Goal: Task Accomplishment & Management: Manage account settings

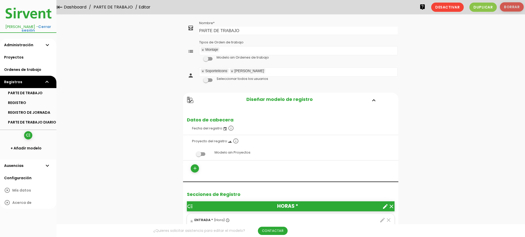
click at [515, 5] on button "Borrar" at bounding box center [512, 6] width 24 height 9
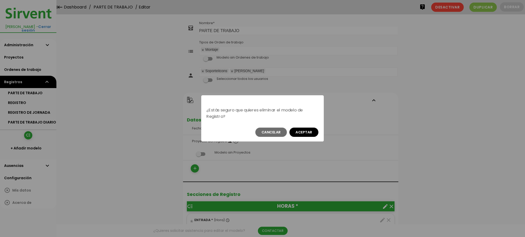
click at [298, 130] on button "Aceptar" at bounding box center [304, 132] width 29 height 9
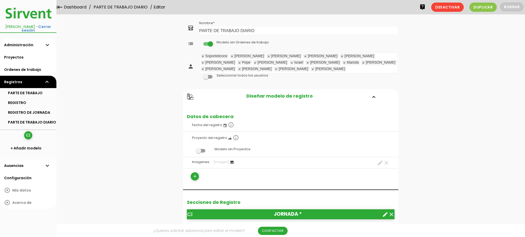
click at [200, 149] on span at bounding box center [200, 151] width 9 height 4
click at [192, 149] on input "checkbox" at bounding box center [192, 149] width 0 height 0
click at [387, 160] on icon "clear" at bounding box center [387, 163] width 6 height 6
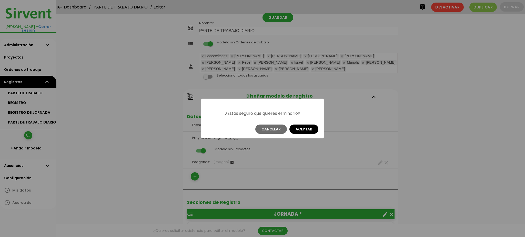
click at [306, 129] on button "Aceptar" at bounding box center [304, 128] width 29 height 9
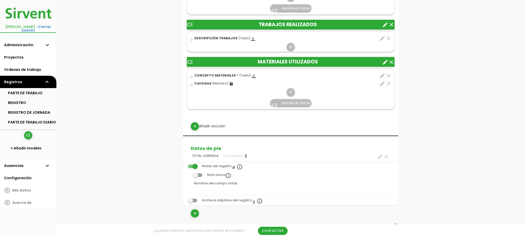
scroll to position [244, 0]
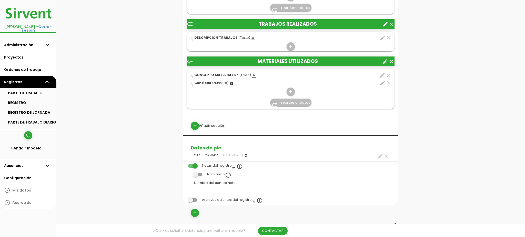
click at [211, 122] on div "add Añadir sección" at bounding box center [291, 126] width 208 height 8
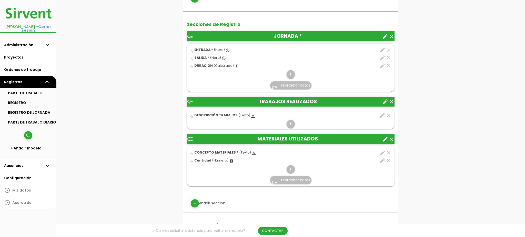
scroll to position [174, 0]
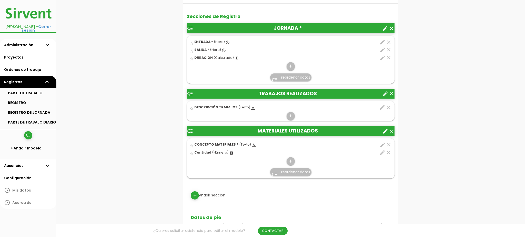
click at [386, 91] on icon "create" at bounding box center [386, 94] width 6 height 6
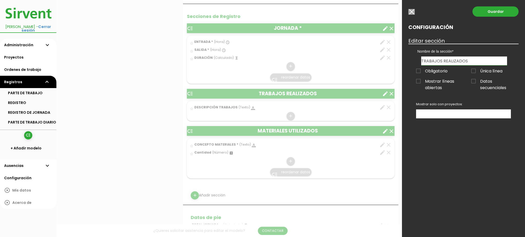
drag, startPoint x: 442, startPoint y: 60, endPoint x: 423, endPoint y: 61, distance: 19.0
click at [423, 61] on input "TRABAJOS REALIZADOS" at bounding box center [465, 60] width 86 height 9
type input "TAREAS REALIZADOS"
click at [437, 69] on span "Obligatorio" at bounding box center [432, 71] width 32 height 6
click at [0, 0] on input "Obligatorio" at bounding box center [0, 0] width 0 height 0
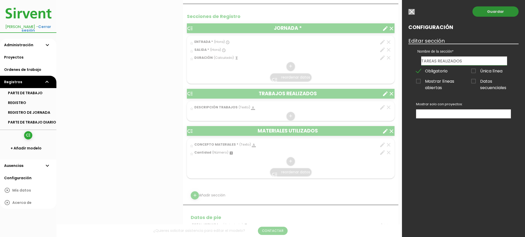
click at [508, 13] on link "Guardar" at bounding box center [496, 11] width 46 height 10
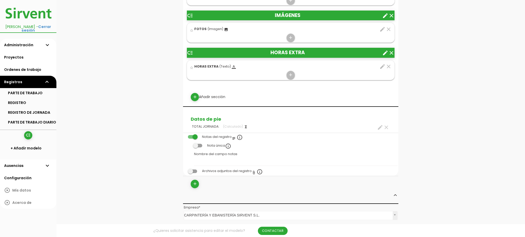
scroll to position [433, 0]
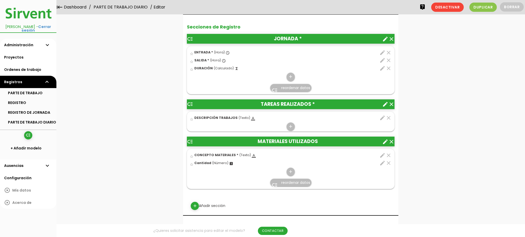
scroll to position [149, 0]
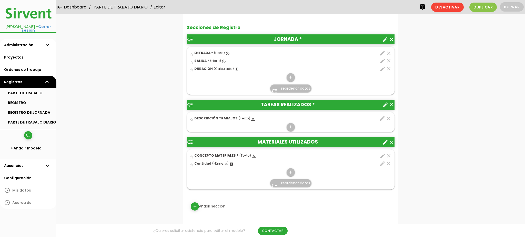
click at [385, 102] on icon "create" at bounding box center [386, 105] width 6 height 6
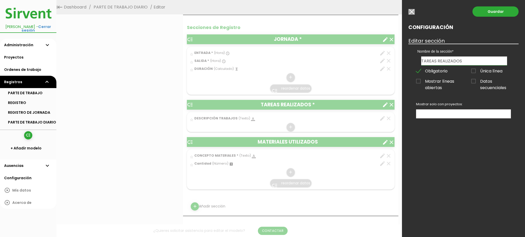
click at [459, 60] on input "TAREAS REALIZADOS" at bounding box center [465, 60] width 86 height 9
type input "TAREAS REALIZADAS"
click at [486, 11] on link "Guardar" at bounding box center [496, 11] width 46 height 10
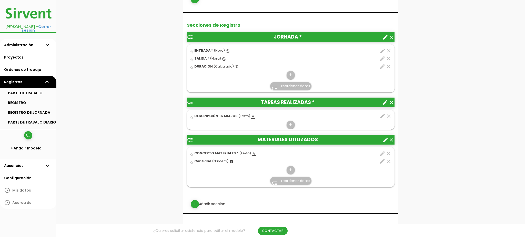
scroll to position [166, 0]
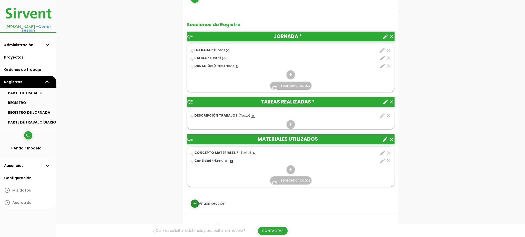
click at [197, 199] on link "add" at bounding box center [195, 203] width 8 height 8
select select
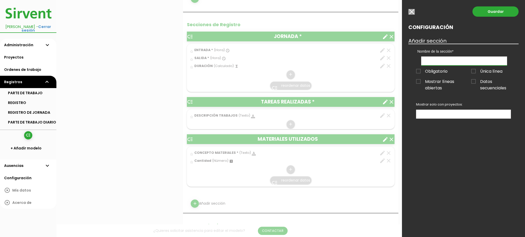
click at [438, 59] on input "text" at bounding box center [465, 60] width 86 height 9
type input "m"
type input "MANO DE OBRA"
click at [500, 14] on link "Guardar" at bounding box center [496, 11] width 46 height 10
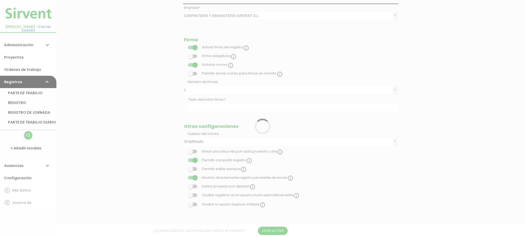
scroll to position [166, 0]
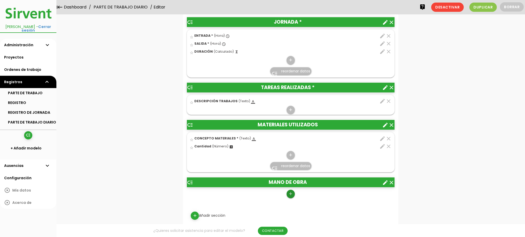
click at [290, 190] on icon "add" at bounding box center [290, 194] width 5 height 8
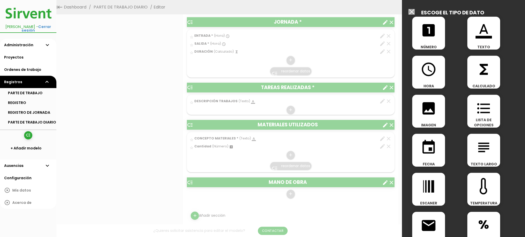
click at [424, 25] on icon "looks_one" at bounding box center [429, 30] width 16 height 16
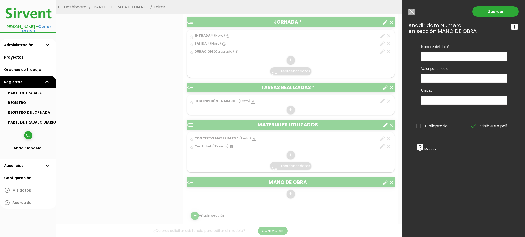
click at [438, 60] on input "text" at bounding box center [465, 56] width 86 height 9
type input "t"
type input "TIEMPO"
click at [438, 101] on input "text" at bounding box center [465, 99] width 86 height 9
type input "h"
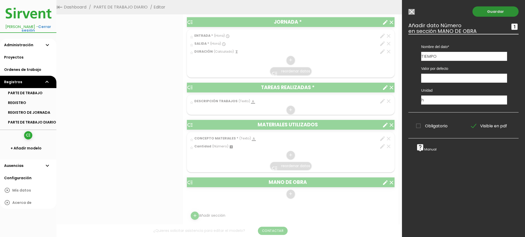
click at [494, 14] on link "Guardar" at bounding box center [496, 11] width 46 height 10
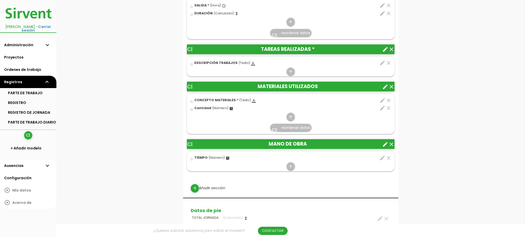
scroll to position [219, 0]
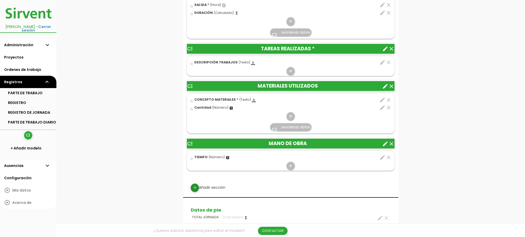
click at [198, 183] on link "add" at bounding box center [195, 187] width 8 height 8
select select
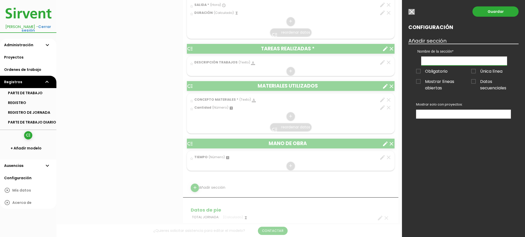
click at [452, 63] on input "text" at bounding box center [465, 60] width 86 height 9
type input "MANO DE OBRA DE MAQUINARIA"
click at [507, 13] on link "Guardar" at bounding box center [496, 11] width 46 height 10
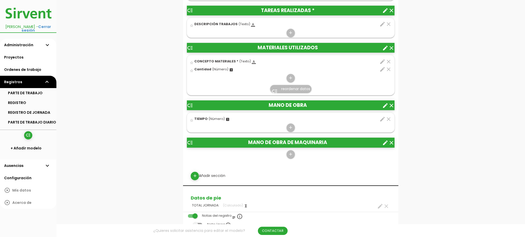
scroll to position [260, 0]
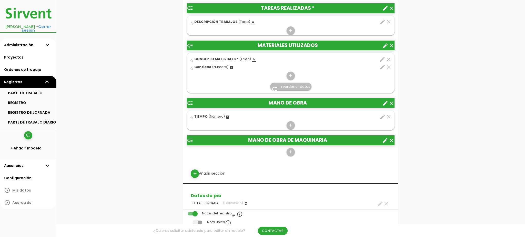
click at [386, 137] on icon "create" at bounding box center [386, 140] width 6 height 6
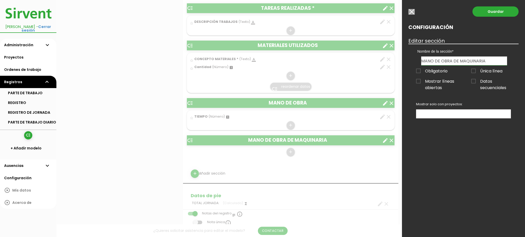
drag, startPoint x: 332, startPoint y: 156, endPoint x: 383, endPoint y: 123, distance: 60.6
click at [332, 156] on div at bounding box center [262, 89] width 525 height 296
click at [410, 13] on input "button" at bounding box center [412, 12] width 6 height 6
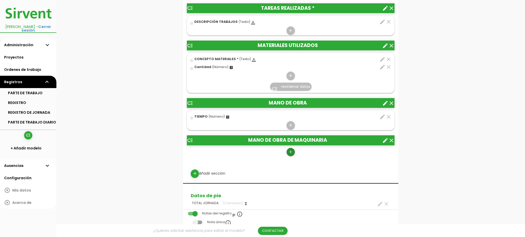
click at [294, 148] on link "add" at bounding box center [291, 152] width 8 height 8
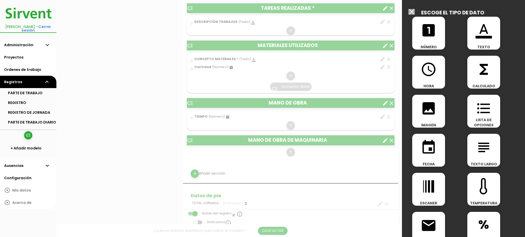
click at [428, 39] on div "looks_one NÚMERO" at bounding box center [429, 33] width 33 height 33
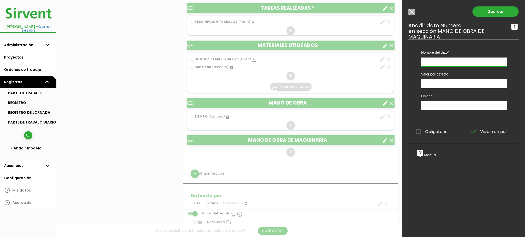
click at [433, 63] on input "text" at bounding box center [465, 61] width 86 height 9
type input "t"
type input "TIEMPO"
click at [436, 104] on input "text" at bounding box center [465, 105] width 86 height 9
type input "h"
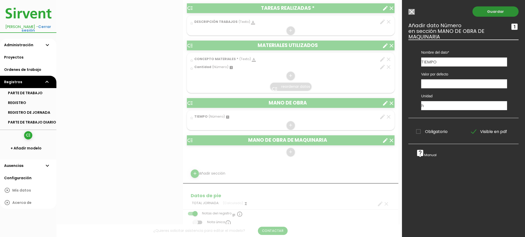
click at [489, 13] on link "Guardar" at bounding box center [496, 11] width 46 height 10
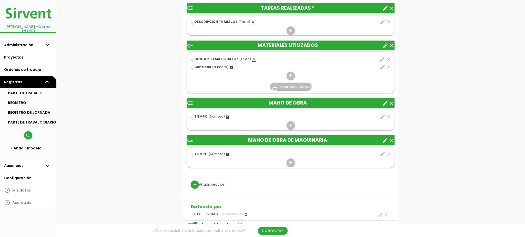
scroll to position [290, 0]
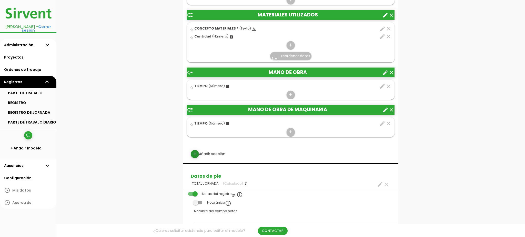
click at [196, 150] on icon "add" at bounding box center [195, 154] width 5 height 8
select select
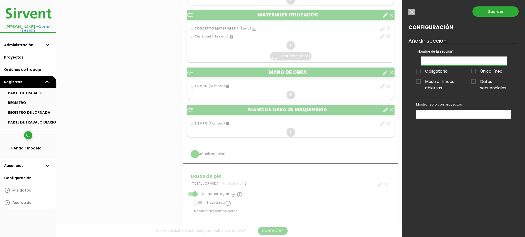
click at [441, 62] on input "text" at bounding box center [465, 60] width 86 height 9
type input "IMÁGENES"
click at [498, 14] on link "Guardar" at bounding box center [496, 11] width 46 height 10
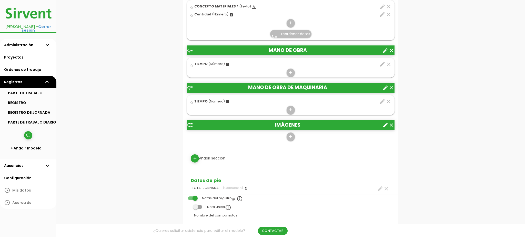
scroll to position [315, 0]
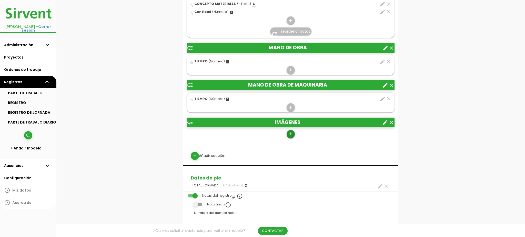
click at [293, 130] on icon "add" at bounding box center [290, 134] width 5 height 8
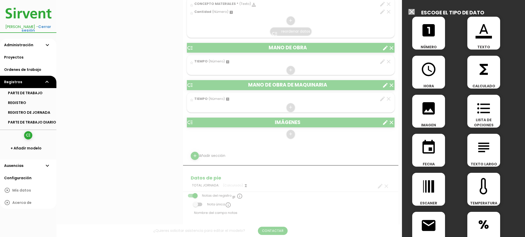
click at [436, 111] on icon "image" at bounding box center [429, 108] width 16 height 16
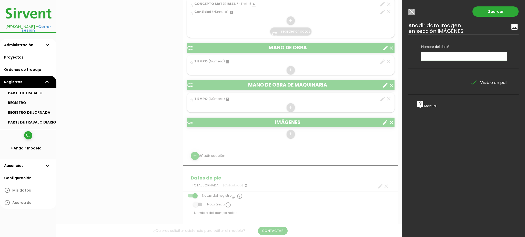
click at [449, 55] on input "text" at bounding box center [465, 56] width 86 height 9
type input "f"
type input "FOTOS"
click at [493, 11] on link "Guardar" at bounding box center [496, 11] width 46 height 10
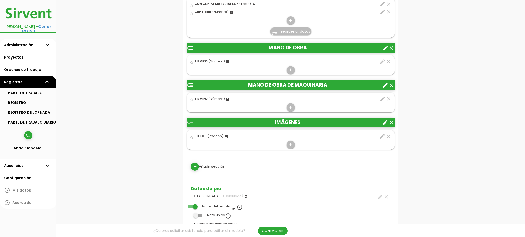
scroll to position [342, 0]
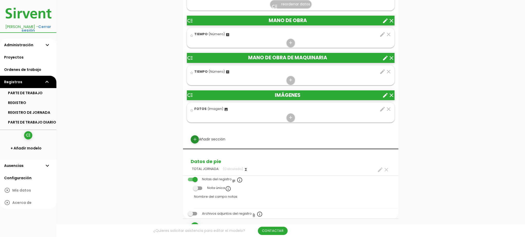
click at [197, 135] on icon "add" at bounding box center [195, 139] width 5 height 8
select select
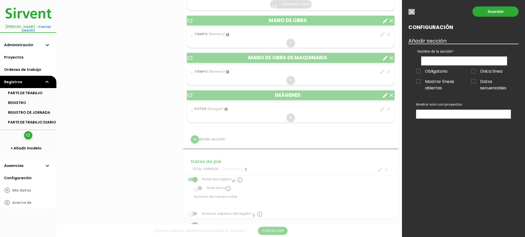
click at [451, 59] on input "text" at bounding box center [465, 60] width 86 height 9
type input "HORAS EXTRA"
click at [501, 12] on link "Guardar" at bounding box center [496, 11] width 46 height 10
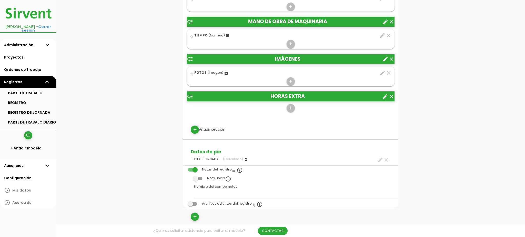
scroll to position [379, 0]
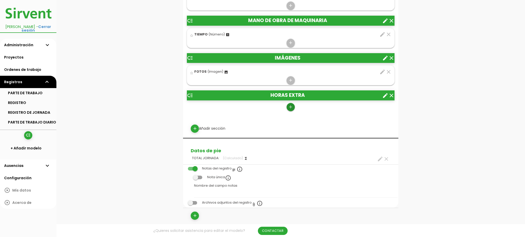
click at [290, 103] on icon "add" at bounding box center [290, 107] width 5 height 8
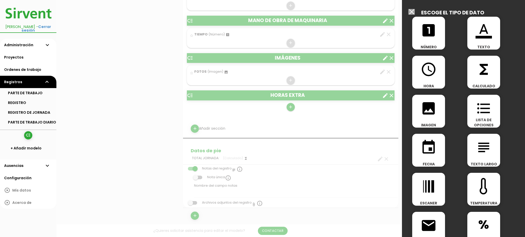
click at [290, 98] on div at bounding box center [262, 89] width 525 height 296
click at [483, 42] on div "format_color_text TEXTO" at bounding box center [484, 33] width 33 height 33
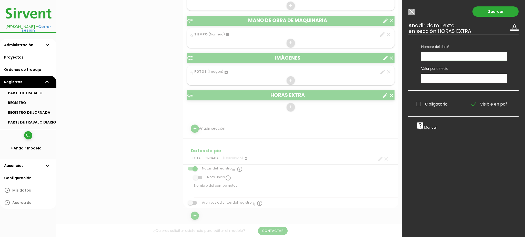
click at [437, 60] on input "text" at bounding box center [465, 56] width 86 height 9
type input "HORAS EXTRA"
click at [497, 13] on link "Guardar" at bounding box center [496, 11] width 46 height 10
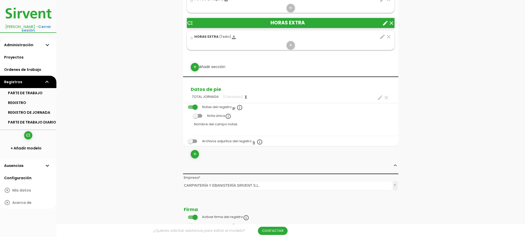
scroll to position [453, 0]
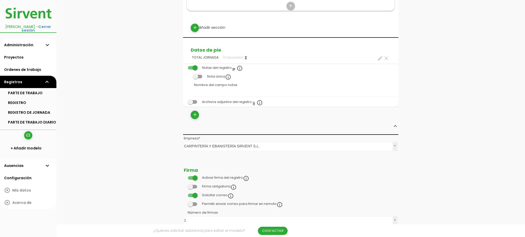
click at [189, 100] on span at bounding box center [192, 102] width 9 height 4
click at [184, 101] on input "checkbox" at bounding box center [184, 101] width 0 height 0
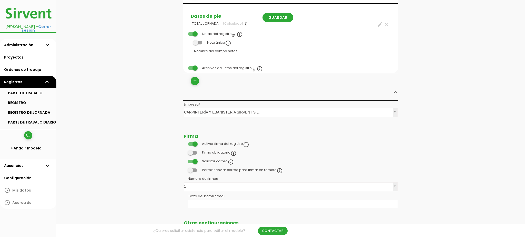
scroll to position [526, 0]
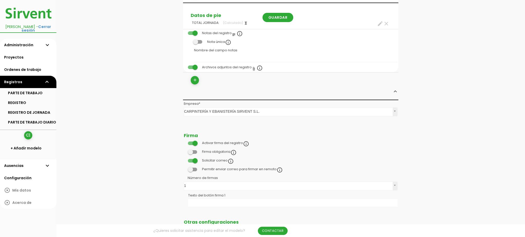
click at [196, 141] on div "Activar firma del registro info_outline" at bounding box center [216, 144] width 65 height 6
click at [195, 141] on span at bounding box center [192, 143] width 9 height 4
click at [184, 142] on input "checkbox" at bounding box center [184, 142] width 0 height 0
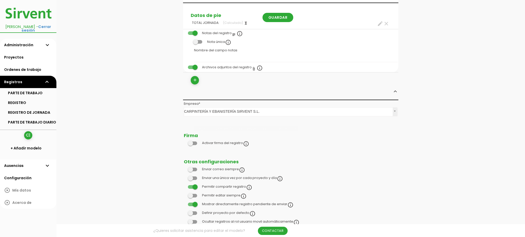
scroll to position [544, 0]
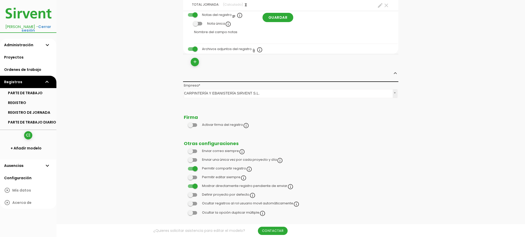
click at [194, 184] on span at bounding box center [192, 186] width 9 height 4
click at [184, 184] on input "checkbox" at bounding box center [184, 184] width 0 height 0
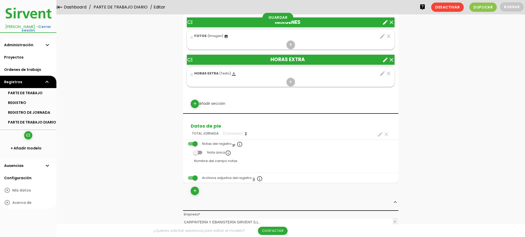
scroll to position [394, 0]
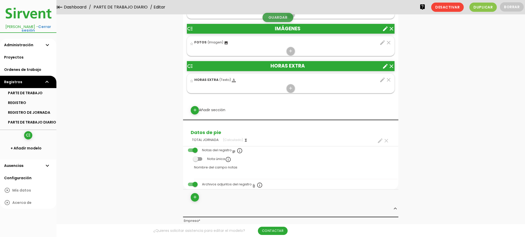
click at [273, 18] on link "Guardar" at bounding box center [278, 17] width 31 height 9
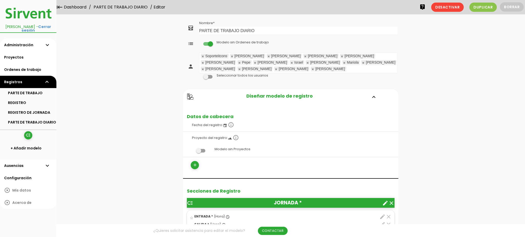
click at [454, 10] on span "Desactivar" at bounding box center [448, 7] width 33 height 9
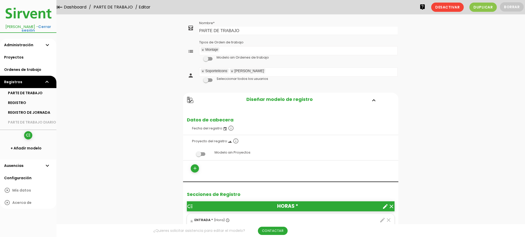
click at [207, 79] on span at bounding box center [207, 80] width 9 height 4
click at [199, 79] on input "checkbox" at bounding box center [199, 79] width 0 height 0
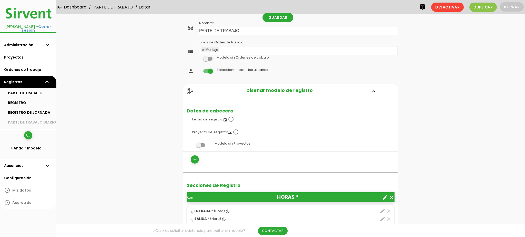
click at [207, 69] on label at bounding box center [207, 71] width 17 height 5
click at [199, 70] on input "checkbox" at bounding box center [199, 70] width 0 height 0
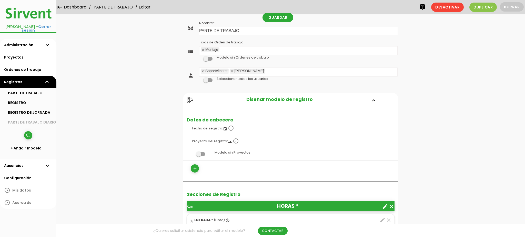
click at [208, 80] on span at bounding box center [207, 80] width 9 height 4
click at [199, 79] on input "checkbox" at bounding box center [199, 79] width 0 height 0
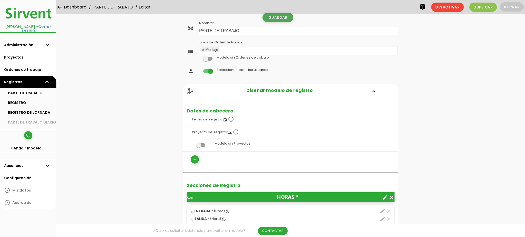
click at [279, 21] on link "Guardar" at bounding box center [278, 17] width 31 height 9
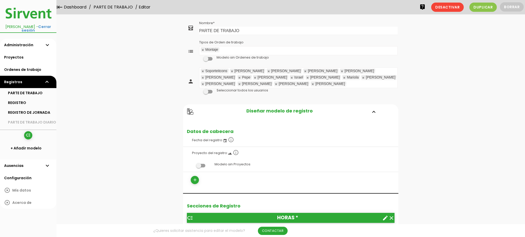
click at [233, 72] on link at bounding box center [232, 71] width 3 height 3
click at [291, 77] on link at bounding box center [292, 77] width 3 height 3
click at [273, 20] on link "Guardar" at bounding box center [278, 17] width 31 height 9
click at [39, 91] on link "PARTE DE TRABAJO" at bounding box center [28, 93] width 56 height 10
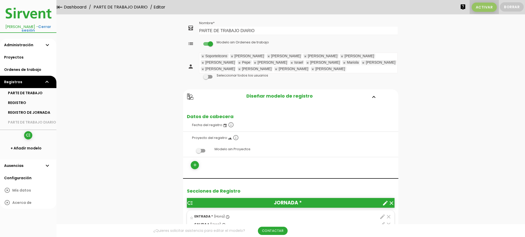
click at [490, 7] on span "Activar" at bounding box center [484, 7] width 25 height 9
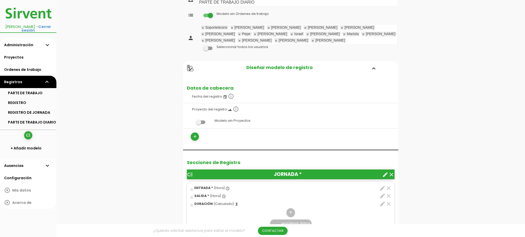
scroll to position [29, 0]
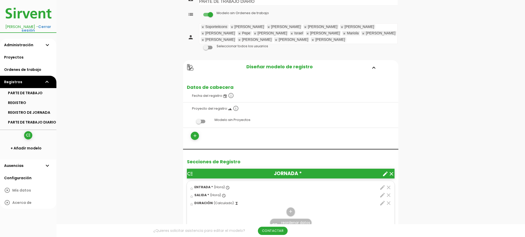
click at [199, 132] on div "add" at bounding box center [239, 136] width 104 height 8
click at [197, 132] on icon "add" at bounding box center [195, 136] width 5 height 8
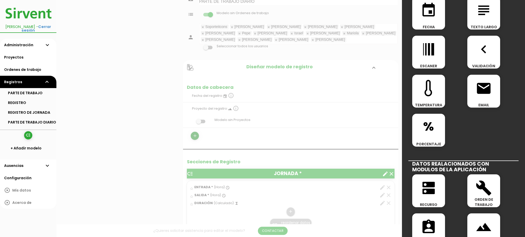
scroll to position [151, 0]
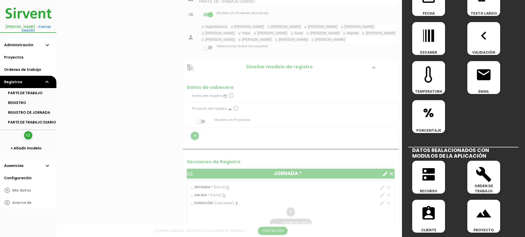
click at [150, 118] on div at bounding box center [262, 89] width 525 height 296
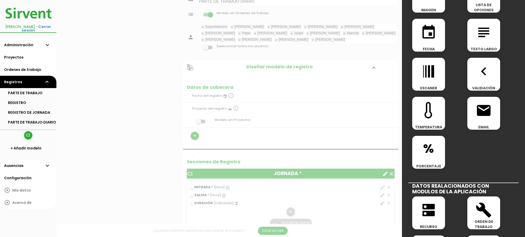
scroll to position [0, 0]
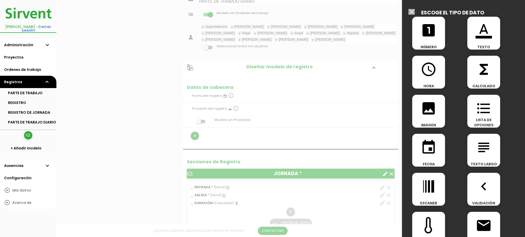
click at [409, 12] on input "Modelo sin Ordenes de trabajo" at bounding box center [412, 12] width 6 height 6
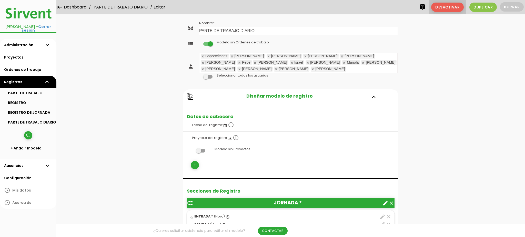
click at [449, 8] on span "Desactivar" at bounding box center [448, 7] width 33 height 9
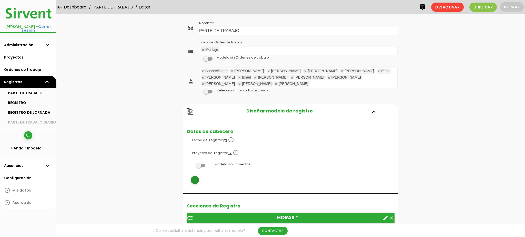
click at [194, 176] on icon "add" at bounding box center [195, 180] width 5 height 8
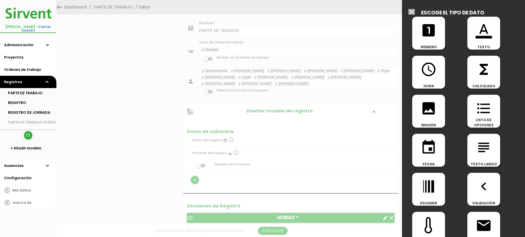
click at [426, 69] on icon "access_time" at bounding box center [429, 69] width 16 height 16
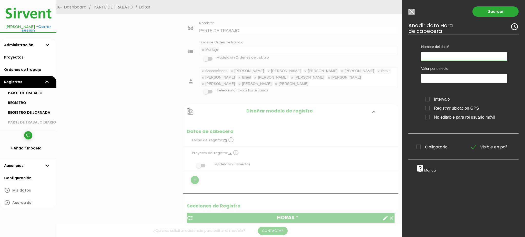
click at [435, 56] on input "text" at bounding box center [465, 56] width 86 height 9
type input "HORA 1"
click at [513, 11] on link "Guardar" at bounding box center [496, 11] width 46 height 10
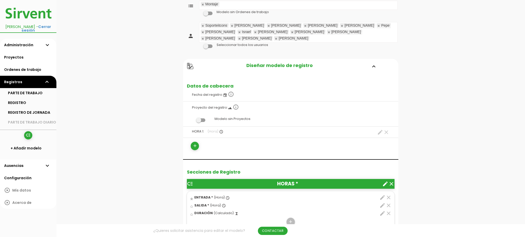
scroll to position [47, 0]
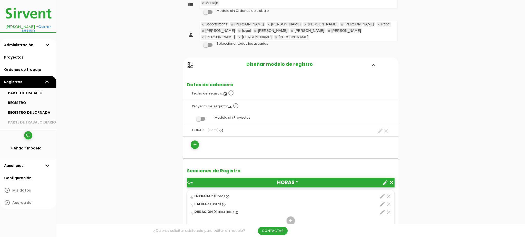
click at [387, 128] on icon "clear" at bounding box center [387, 131] width 6 height 6
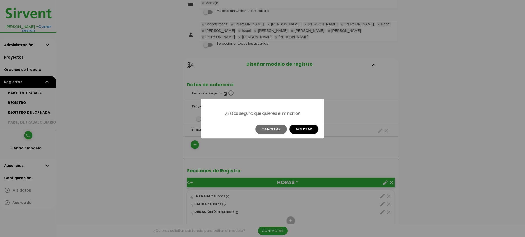
scroll to position [0, 0]
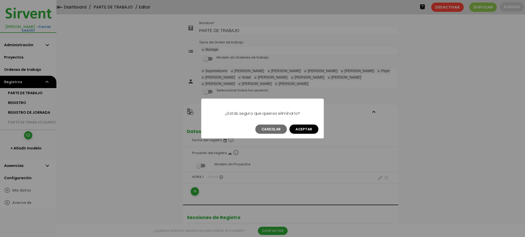
click at [304, 130] on button "Aceptar" at bounding box center [304, 128] width 29 height 9
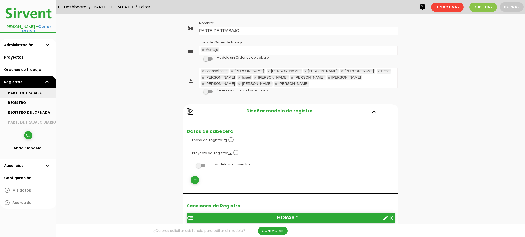
click at [22, 88] on link "PARTE DE TRABAJO" at bounding box center [28, 93] width 56 height 10
click at [18, 45] on link "Administración expand_more" at bounding box center [28, 45] width 56 height 12
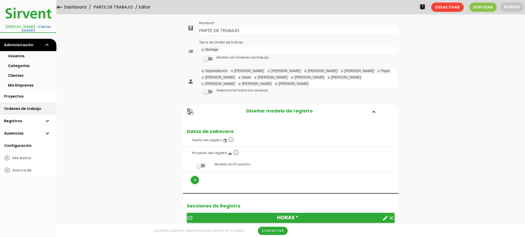
click at [18, 105] on link "Ordenes de trabajo" at bounding box center [28, 108] width 56 height 12
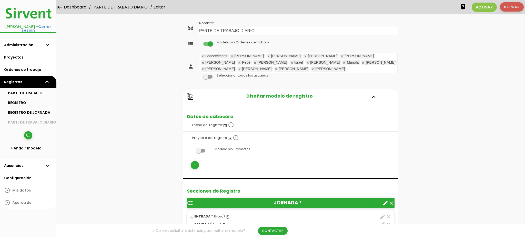
click at [522, 6] on button "Borrar" at bounding box center [512, 6] width 24 height 9
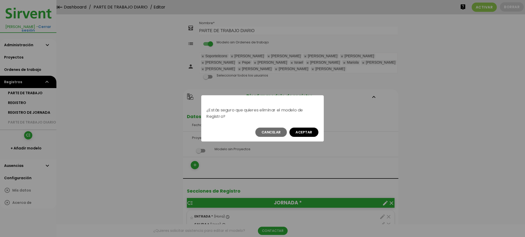
click at [298, 134] on button "Aceptar" at bounding box center [304, 132] width 29 height 9
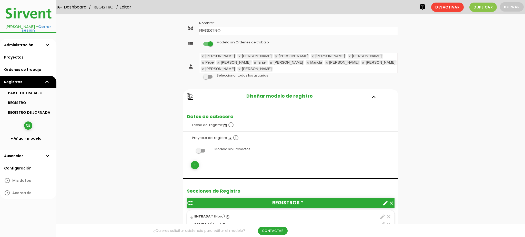
drag, startPoint x: 222, startPoint y: 32, endPoint x: 198, endPoint y: 31, distance: 24.4
click at [198, 31] on tr "all_inbox Nombre REGISTRO" at bounding box center [291, 28] width 216 height 17
type input "OFICINA"
click at [272, 16] on link "Guardar" at bounding box center [278, 17] width 31 height 9
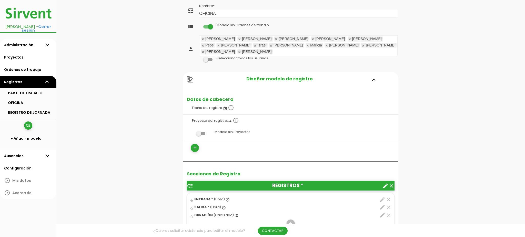
scroll to position [22, 0]
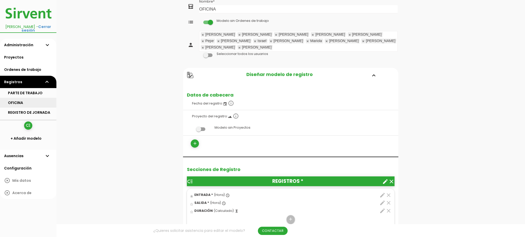
click at [37, 99] on link "OFICINA" at bounding box center [28, 103] width 56 height 10
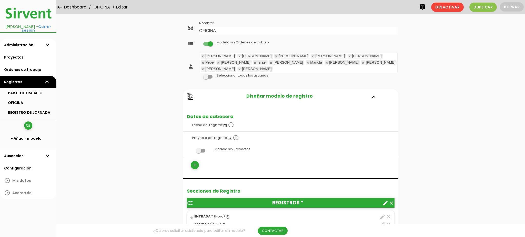
click at [257, 61] on link at bounding box center [255, 62] width 3 height 3
click at [205, 61] on link at bounding box center [203, 62] width 3 height 3
click at [276, 16] on link "Guardar" at bounding box center [278, 17] width 31 height 9
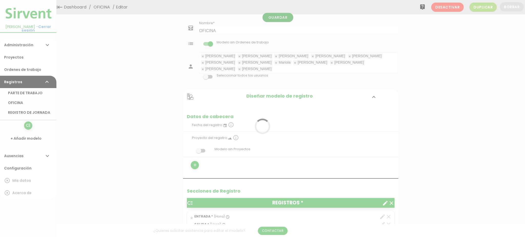
scroll to position [2, 0]
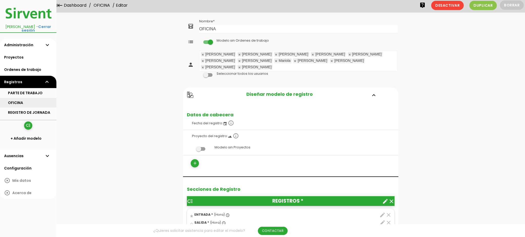
click at [23, 100] on link "OFICINA" at bounding box center [28, 103] width 56 height 10
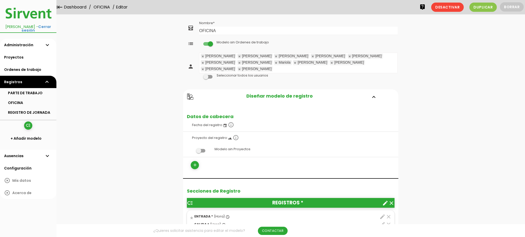
click at [240, 67] on link at bounding box center [239, 68] width 3 height 3
click at [205, 67] on link at bounding box center [203, 68] width 3 height 3
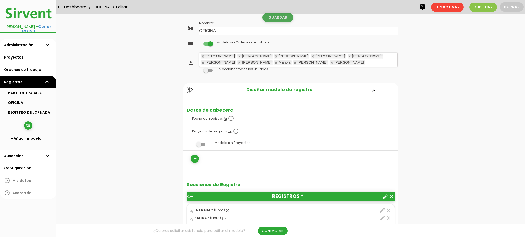
click at [280, 20] on link "Guardar" at bounding box center [278, 17] width 31 height 9
click at [25, 101] on link "OFICINA" at bounding box center [28, 103] width 56 height 10
click at [205, 61] on link at bounding box center [203, 62] width 3 height 3
click at [275, 56] on link at bounding box center [276, 56] width 3 height 3
click at [260, 61] on link at bounding box center [258, 62] width 3 height 3
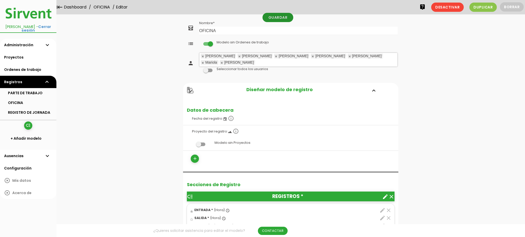
click at [269, 18] on link "Guardar" at bounding box center [278, 17] width 31 height 9
click at [23, 99] on link "OFICINA" at bounding box center [28, 103] width 56 height 10
click at [20, 98] on link "OFICINA" at bounding box center [28, 103] width 56 height 10
